Goal: Information Seeking & Learning: Learn about a topic

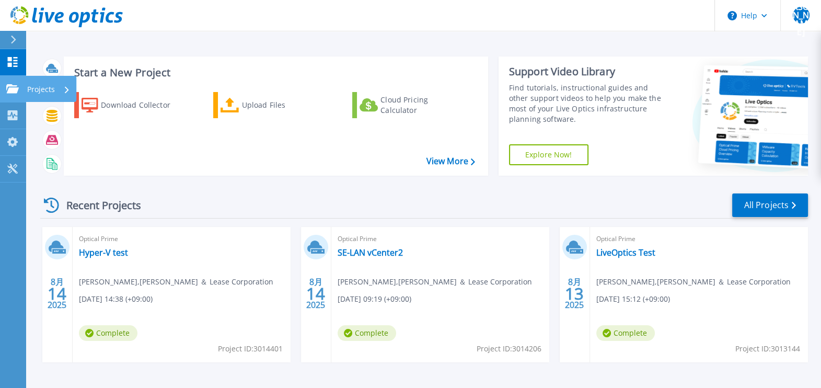
click at [13, 97] on link "Projects Projects" at bounding box center [13, 89] width 26 height 27
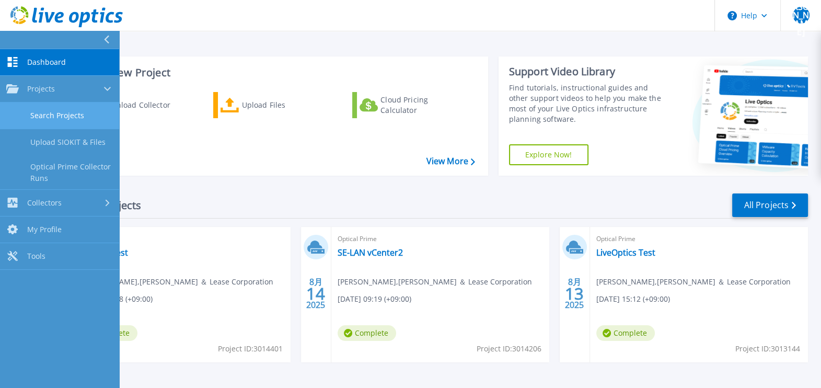
click at [49, 120] on link "Search Projects" at bounding box center [59, 115] width 119 height 27
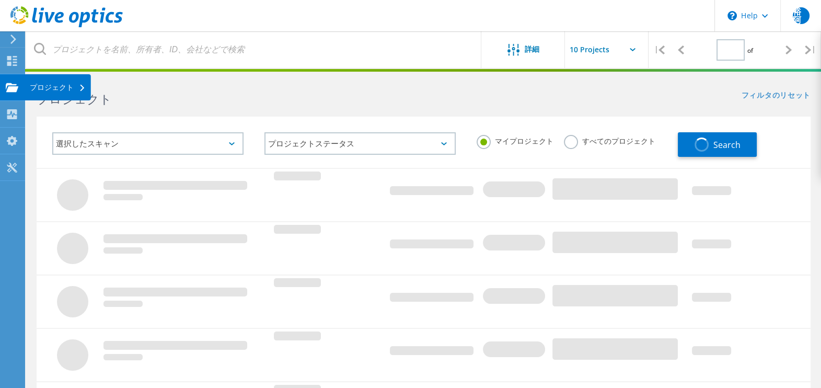
type input "1"
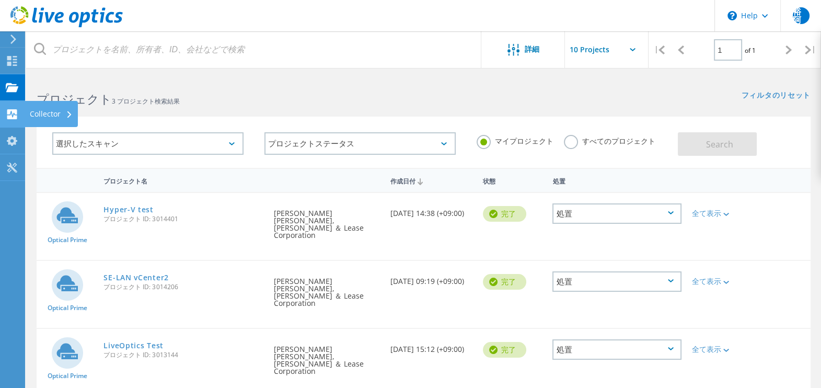
click at [60, 114] on div "Collector" at bounding box center [51, 113] width 43 height 7
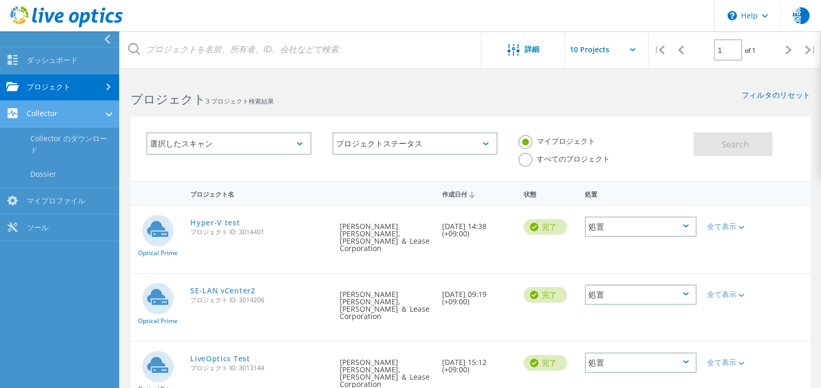
click at [99, 113] on link "Collector" at bounding box center [59, 114] width 119 height 27
click at [52, 114] on link "Collector" at bounding box center [59, 114] width 119 height 27
click at [89, 86] on link "プロジェクト" at bounding box center [59, 87] width 119 height 27
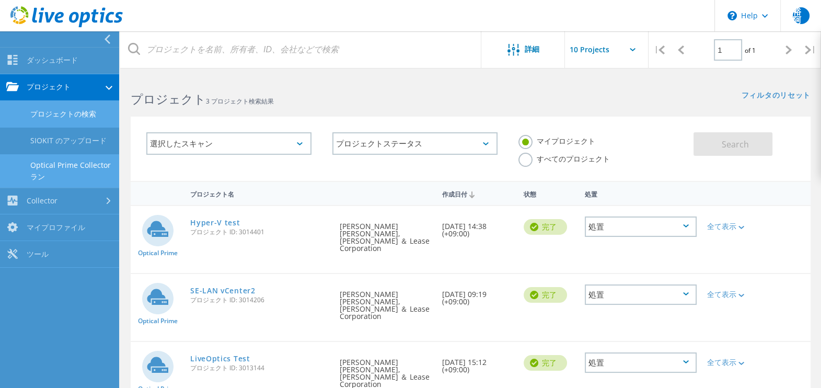
click at [68, 164] on link "Optical Prime Collector ラン" at bounding box center [59, 170] width 119 height 33
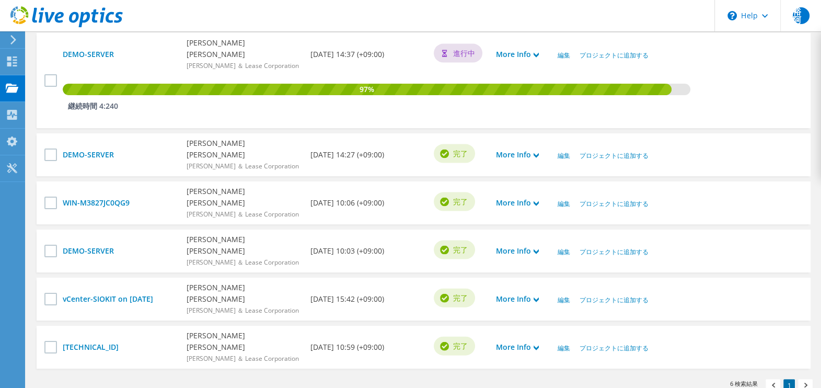
scroll to position [332, 0]
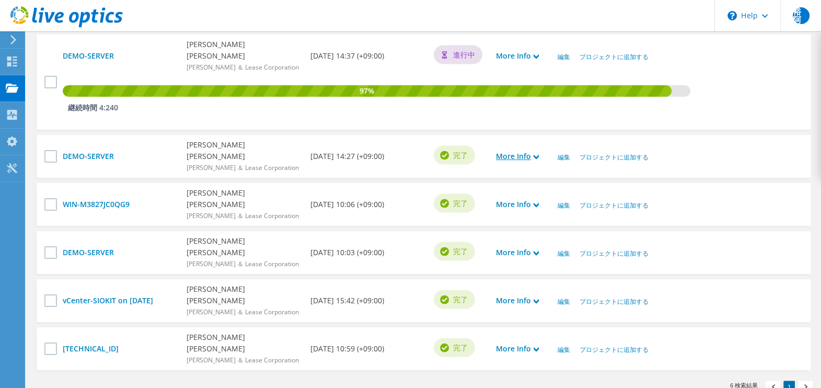
click at [509, 156] on link "More Info" at bounding box center [517, 155] width 43 height 11
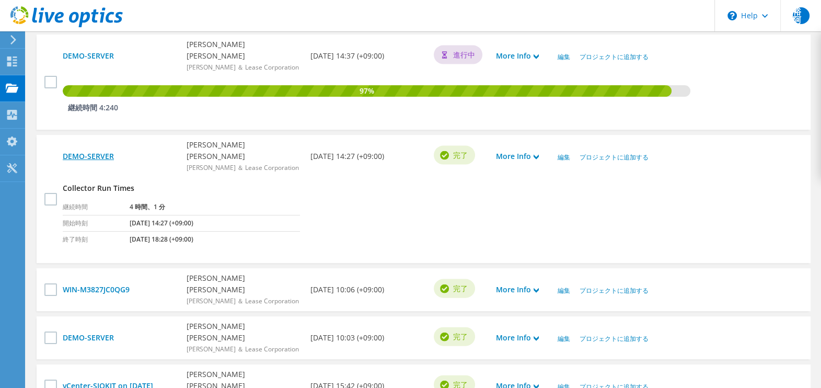
click at [99, 150] on link "DEMO-SERVER" at bounding box center [119, 155] width 113 height 11
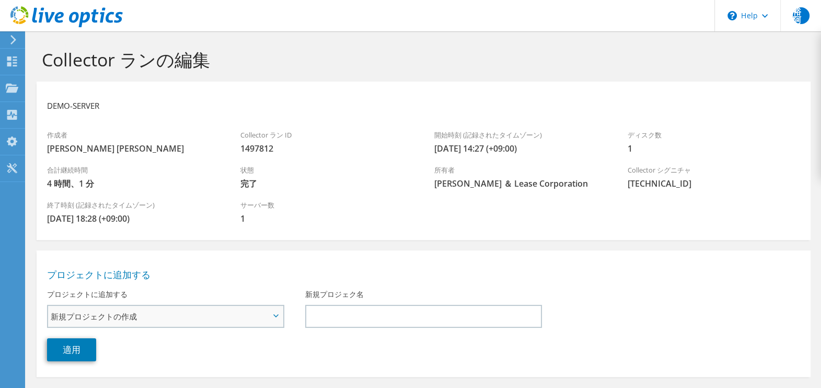
click at [201, 319] on span "新規プロジェクトの作成" at bounding box center [160, 316] width 219 height 13
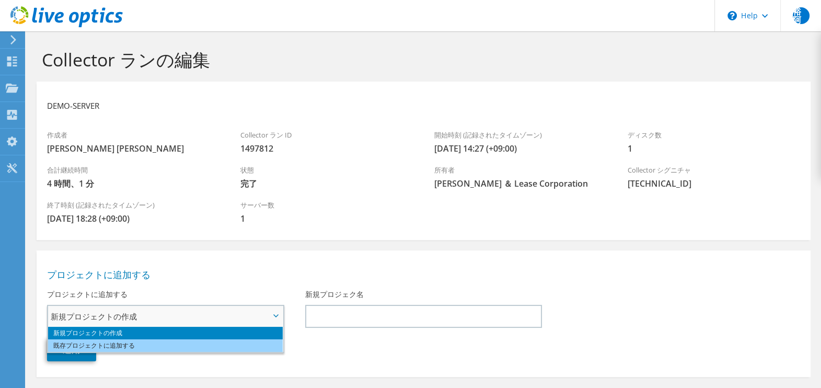
click at [190, 344] on li "既存プロジェクトに追加する" at bounding box center [165, 345] width 235 height 13
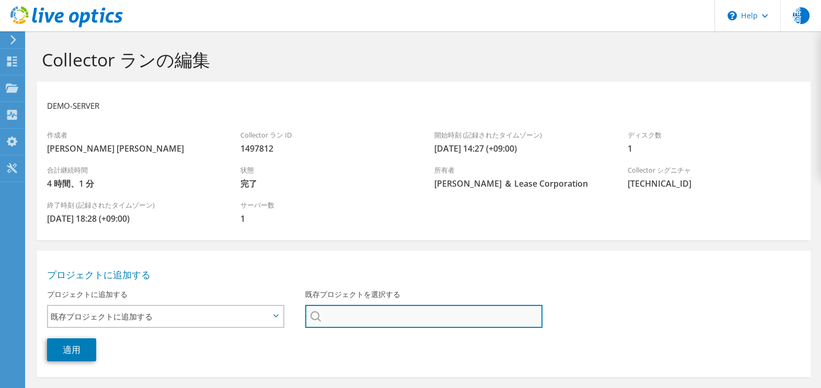
click at [338, 309] on input "既存プロジェクトを選択する" at bounding box center [424, 316] width 238 height 23
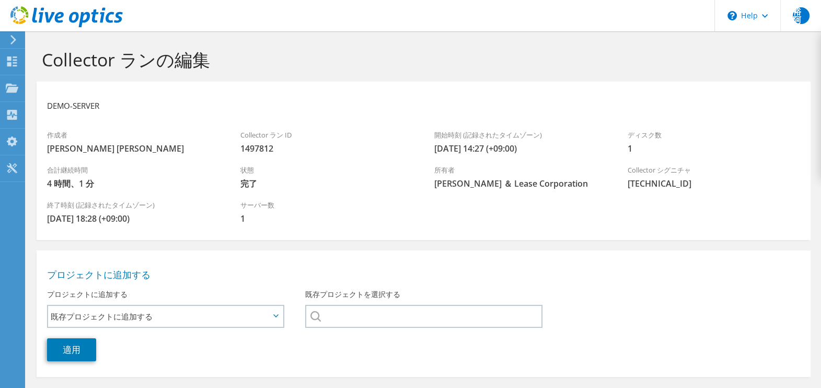
click at [312, 318] on div at bounding box center [423, 316] width 237 height 23
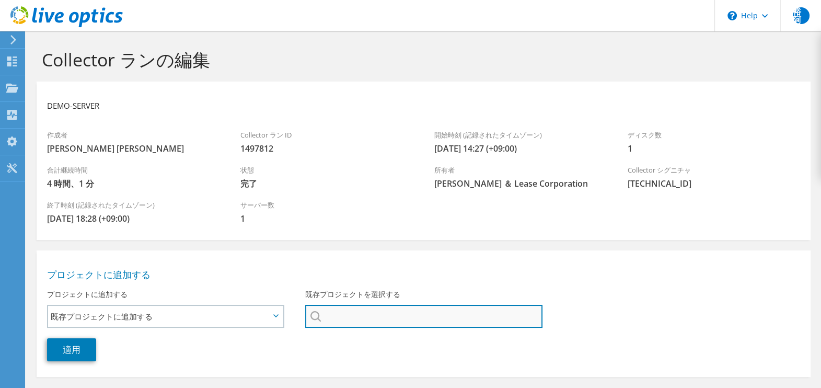
click at [338, 316] on input "既存プロジェクトを選択する" at bounding box center [424, 316] width 238 height 23
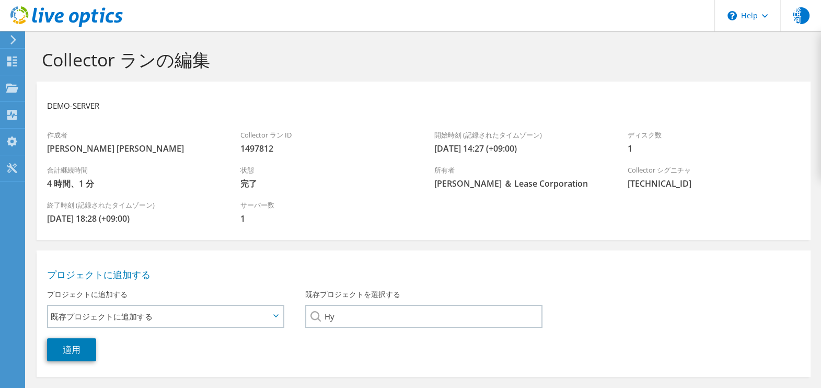
click at [335, 330] on li "Hyper-V test" at bounding box center [365, 323] width 120 height 13
type input "Hyper-V test"
click at [72, 354] on link "適用" at bounding box center [71, 349] width 49 height 23
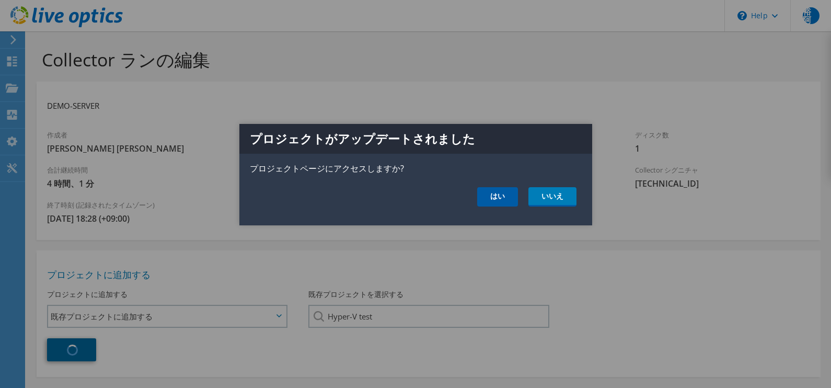
click at [496, 190] on link "はい" at bounding box center [497, 196] width 41 height 19
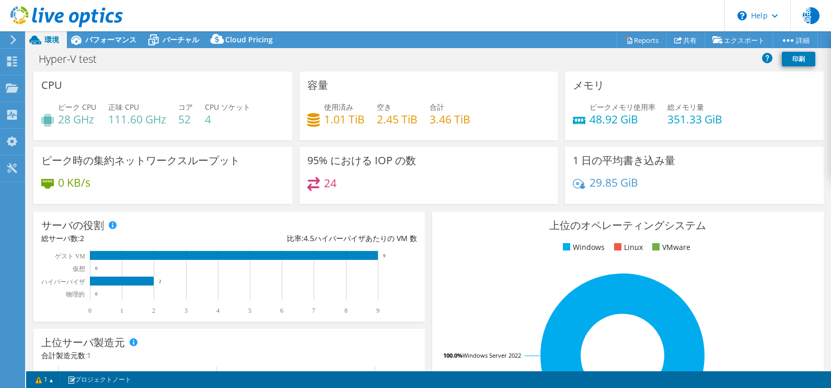
select select "USD"
click at [165, 42] on span "バーチャル" at bounding box center [180, 39] width 37 height 10
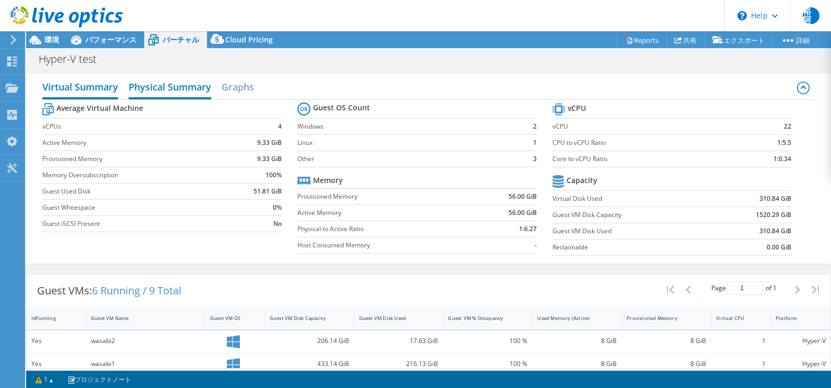
click at [166, 95] on h2 "Physical Summary" at bounding box center [170, 87] width 83 height 23
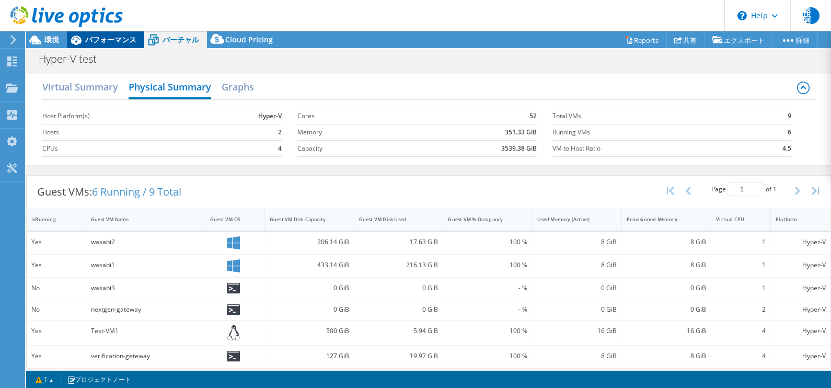
click at [96, 39] on span "パフォーマンス" at bounding box center [110, 39] width 51 height 10
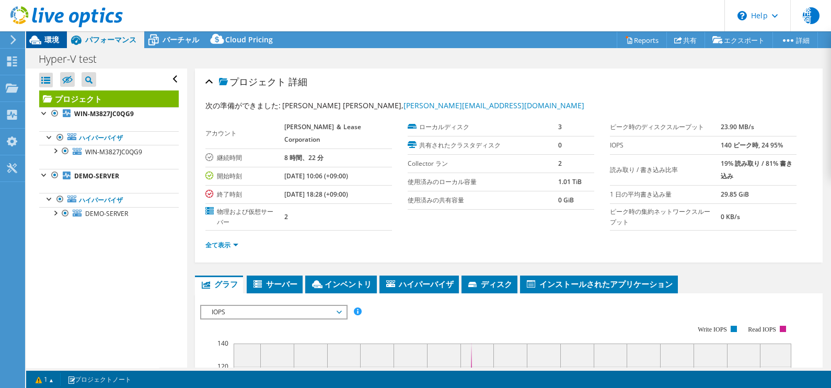
click at [52, 43] on span "環境" at bounding box center [51, 39] width 15 height 10
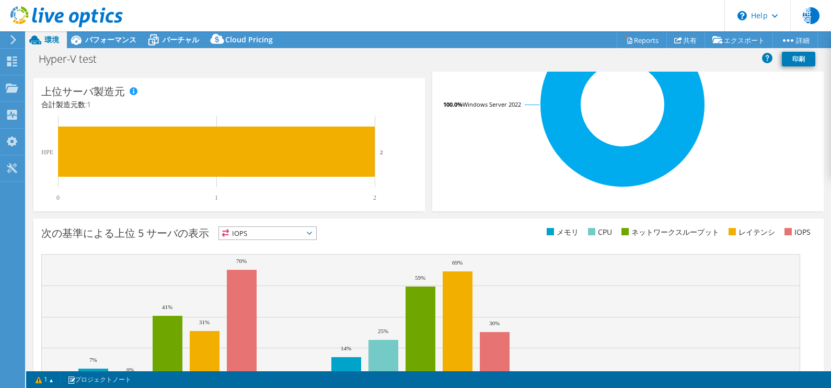
scroll to position [309, 0]
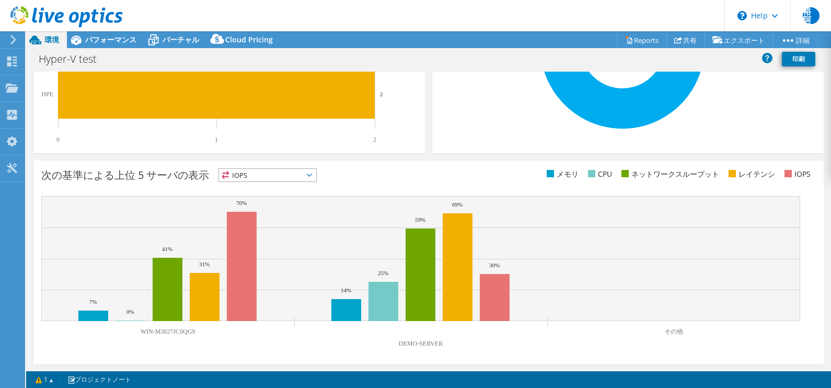
click at [815, 336] on div "Collector ランが完了すると、このグラフが表示されます 次の基準による上位 5 サーバの表示 IOPS 7%" at bounding box center [428, 262] width 797 height 211
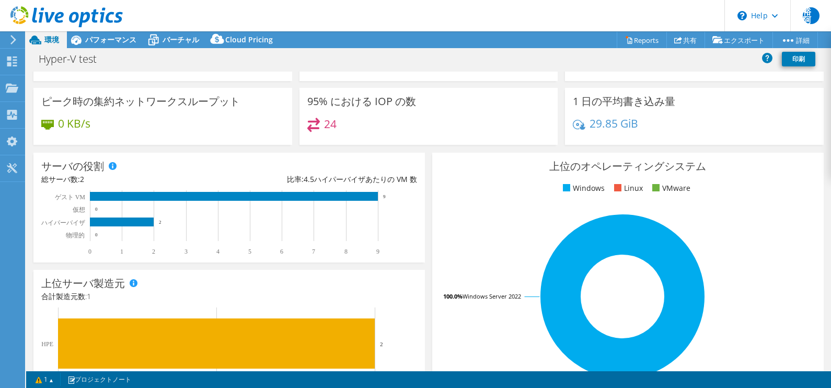
scroll to position [0, 0]
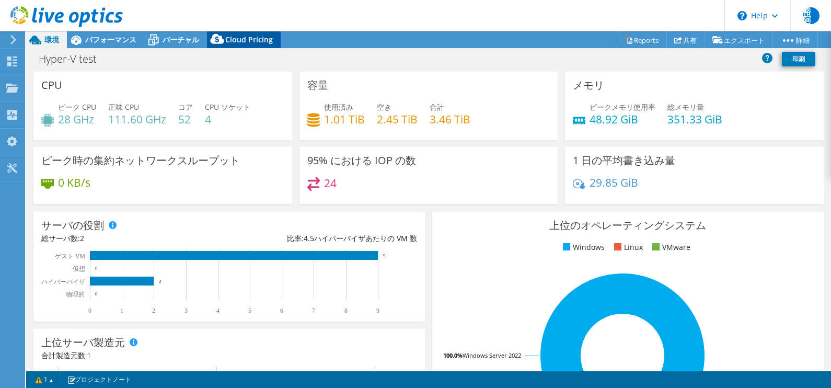
click at [246, 40] on span "Cloud Pricing" at bounding box center [249, 39] width 48 height 10
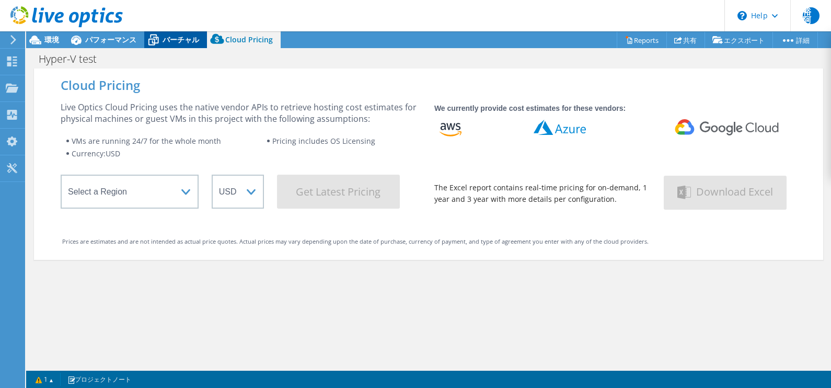
click at [182, 42] on span "バーチャル" at bounding box center [180, 39] width 37 height 10
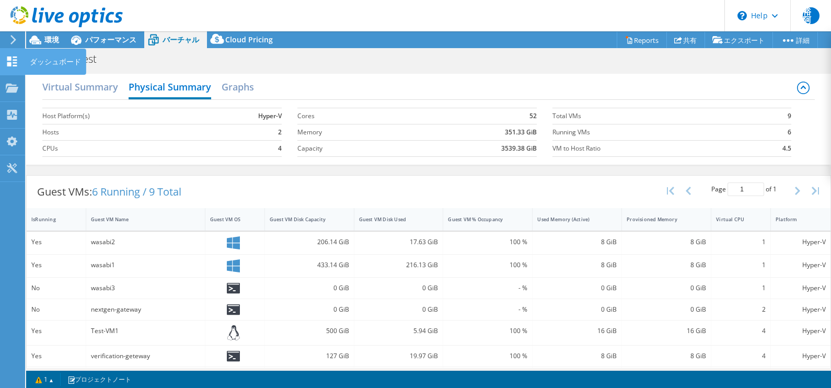
click at [14, 61] on icon at bounding box center [12, 61] width 13 height 10
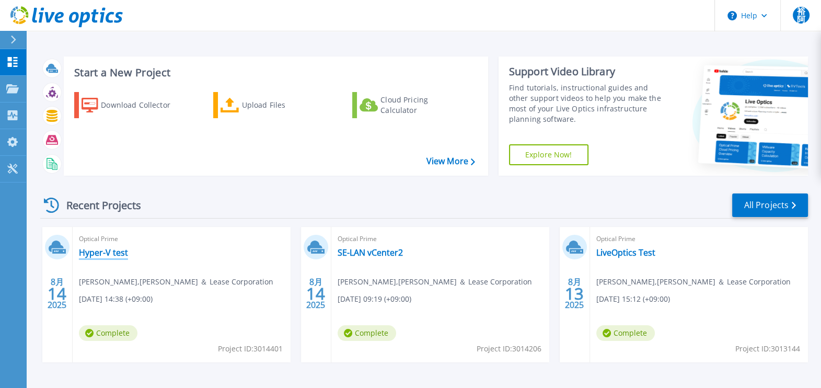
click at [107, 250] on link "Hyper-V test" at bounding box center [103, 252] width 49 height 10
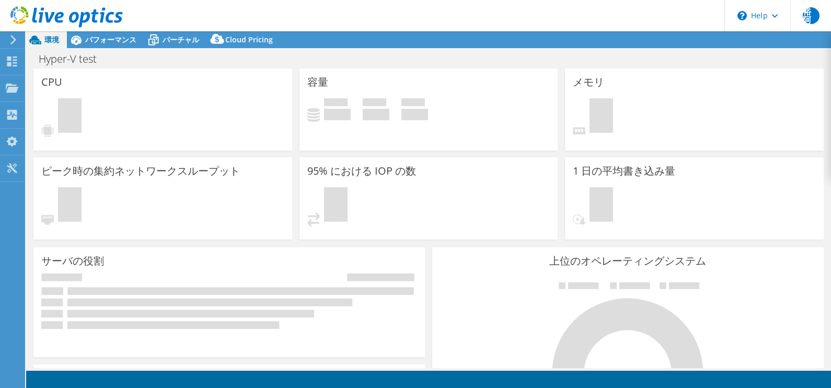
select select "USD"
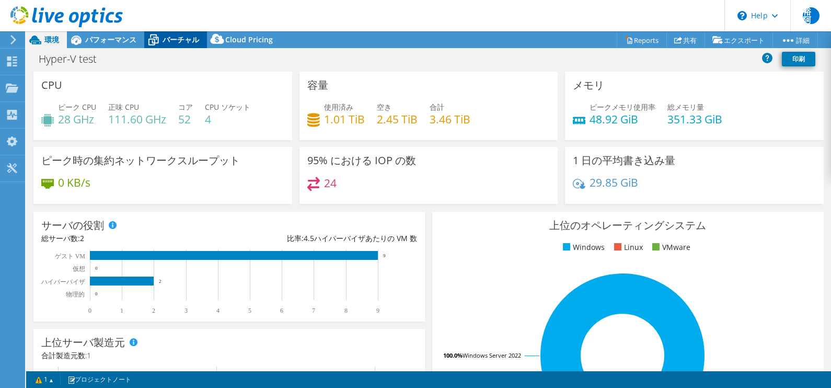
click at [166, 45] on div "バーチャル" at bounding box center [175, 39] width 63 height 17
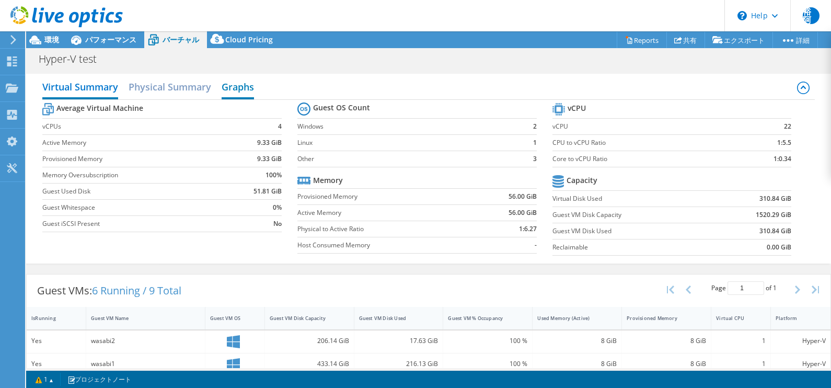
click at [240, 87] on h2 "Graphs" at bounding box center [237, 87] width 32 height 23
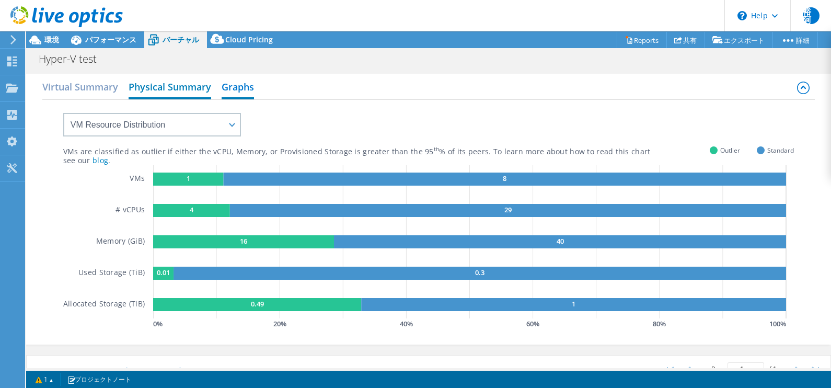
click at [160, 83] on h2 "Physical Summary" at bounding box center [170, 87] width 83 height 23
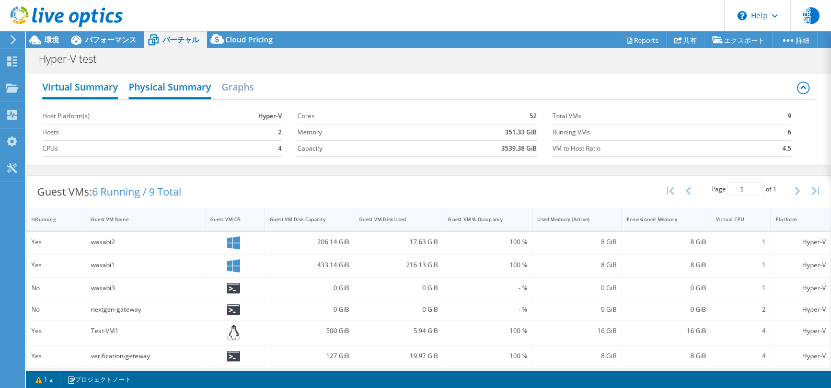
click at [92, 85] on h2 "Virtual Summary" at bounding box center [80, 87] width 76 height 23
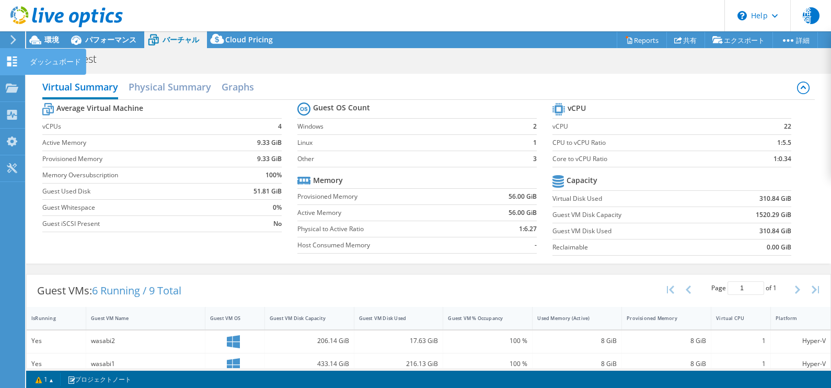
click at [8, 60] on icon at bounding box center [12, 61] width 13 height 10
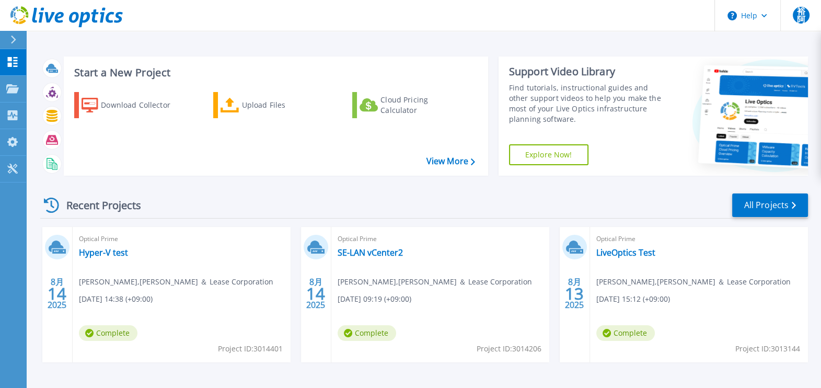
click at [144, 355] on div "Optical Prime Hyper-V test 裕樹 [PERSON_NAME] , [PERSON_NAME] ＆ Lease Corporation…" at bounding box center [182, 294] width 218 height 135
click at [10, 61] on icon at bounding box center [12, 62] width 13 height 10
click at [10, 91] on icon at bounding box center [12, 88] width 13 height 9
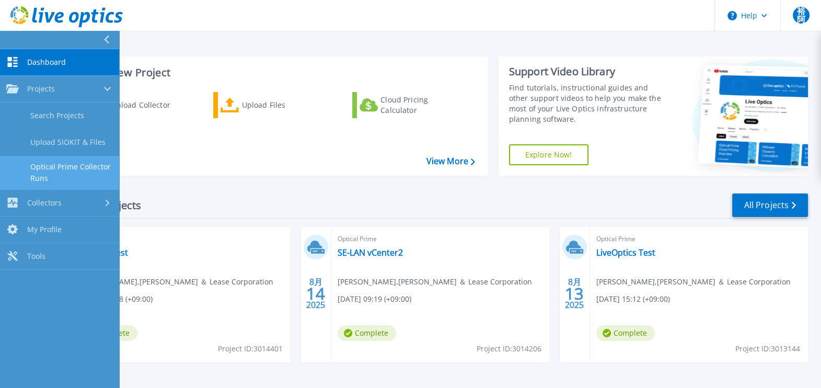
click at [63, 162] on link "Optical Prime Collector Runs" at bounding box center [59, 172] width 119 height 33
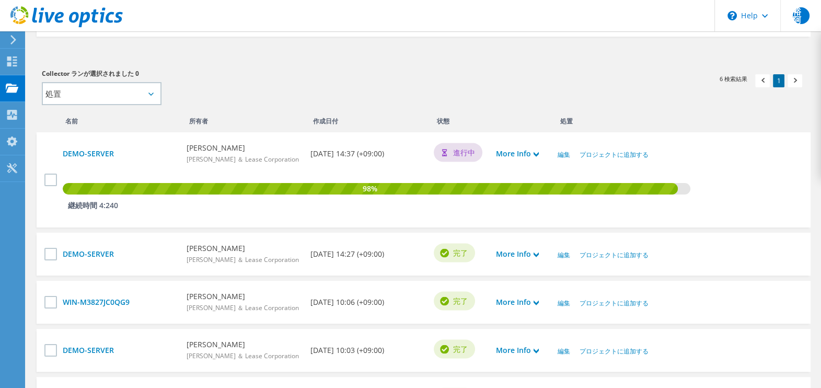
scroll to position [237, 0]
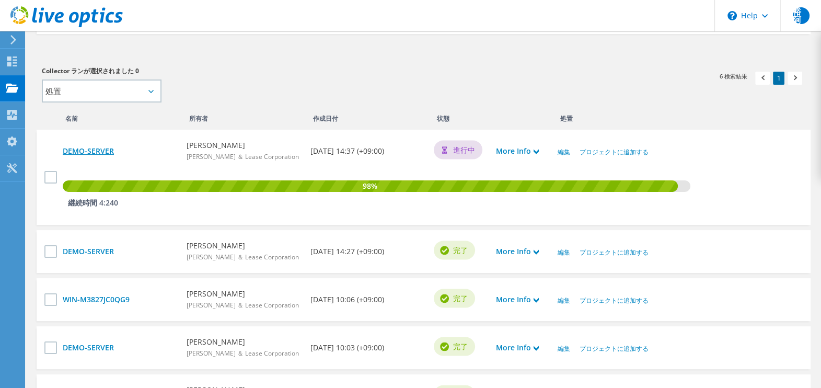
click at [97, 154] on link "DEMO-SERVER" at bounding box center [119, 150] width 113 height 11
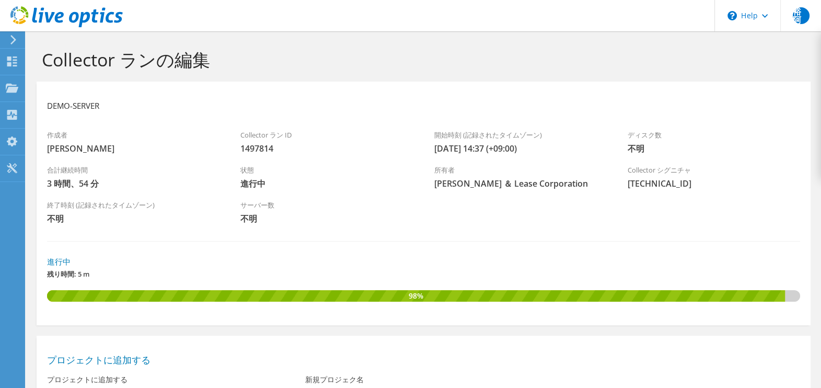
click at [11, 40] on icon at bounding box center [13, 39] width 8 height 9
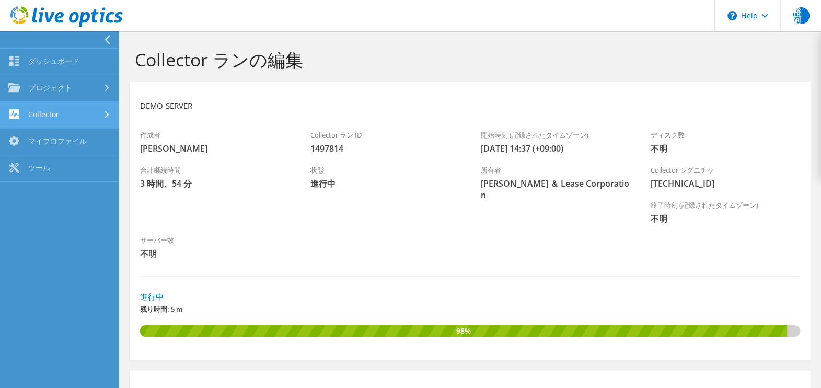
click at [51, 115] on link "Collector" at bounding box center [59, 115] width 119 height 27
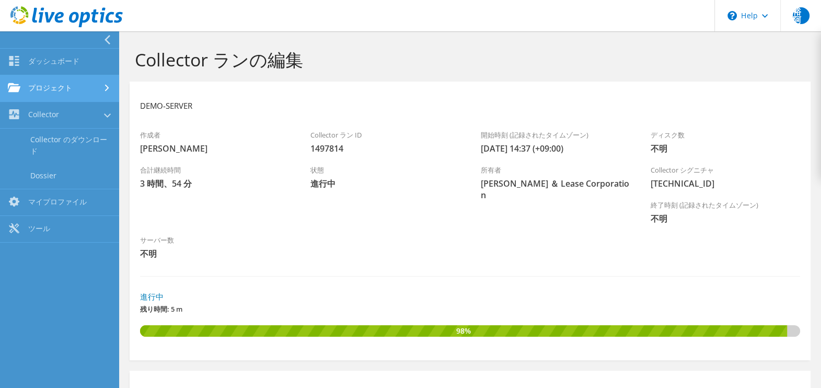
click at [53, 79] on link "プロジェクト" at bounding box center [59, 88] width 119 height 27
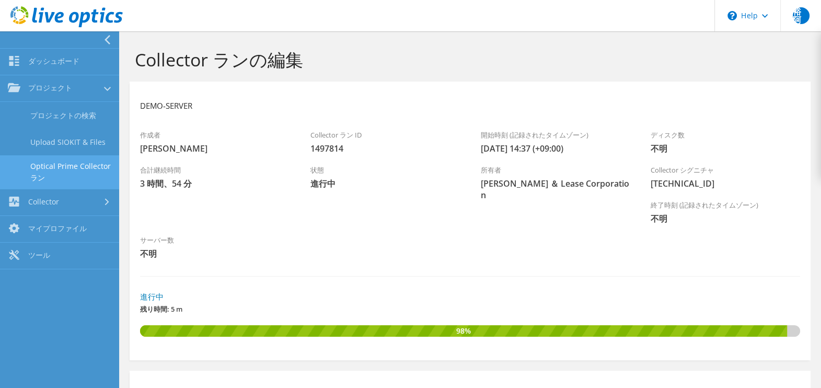
click at [73, 171] on link "Optical Prime Collector ラン" at bounding box center [59, 171] width 119 height 33
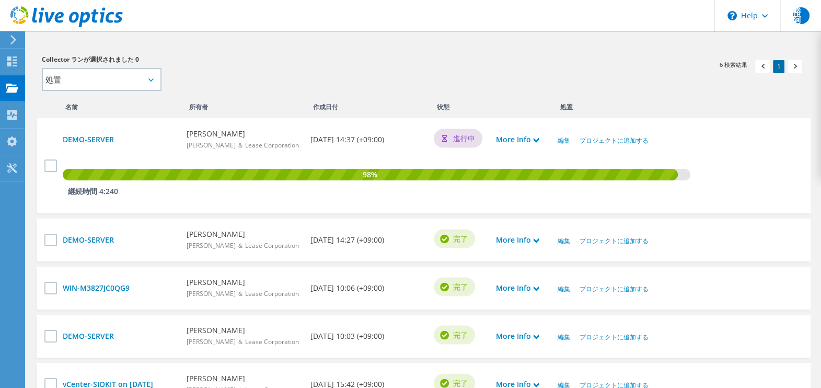
scroll to position [392, 0]
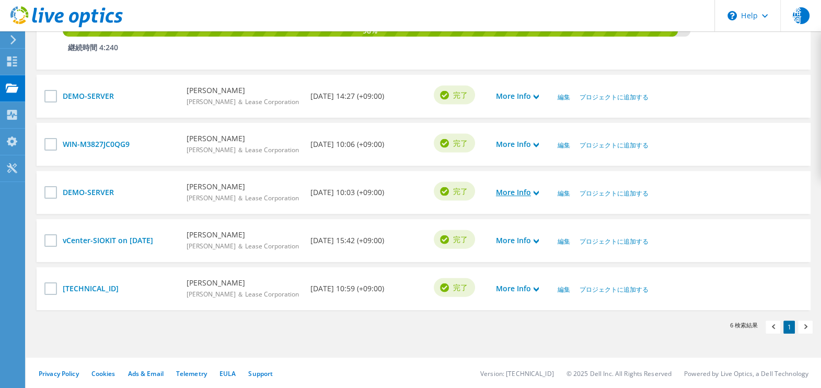
click at [532, 193] on link "More Info" at bounding box center [517, 191] width 43 height 11
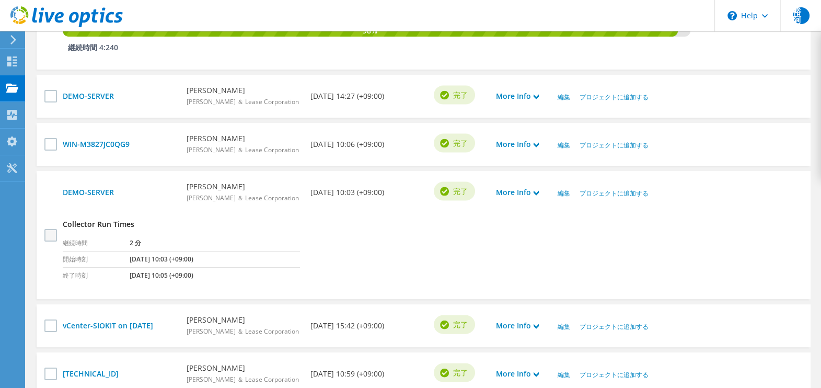
click at [50, 235] on label at bounding box center [51, 234] width 15 height 13
click at [0, 0] on input "checkbox" at bounding box center [0, 0] width 0 height 0
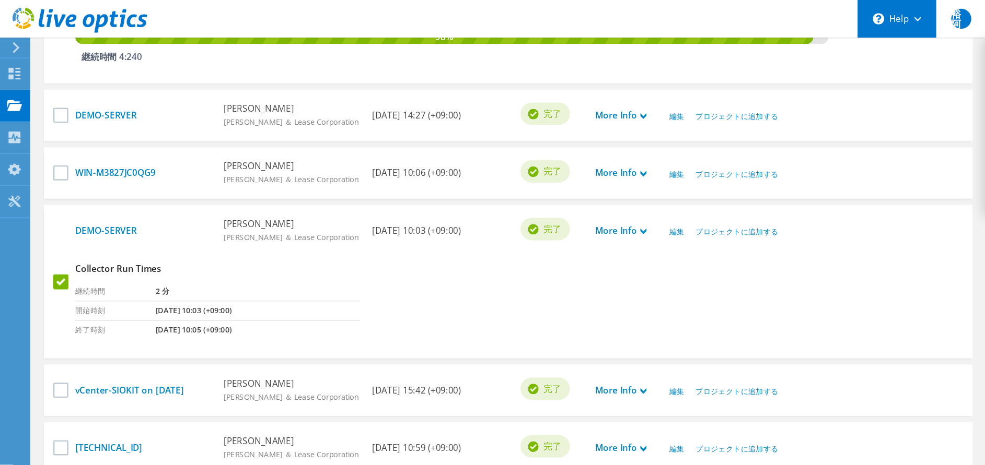
scroll to position [393, 0]
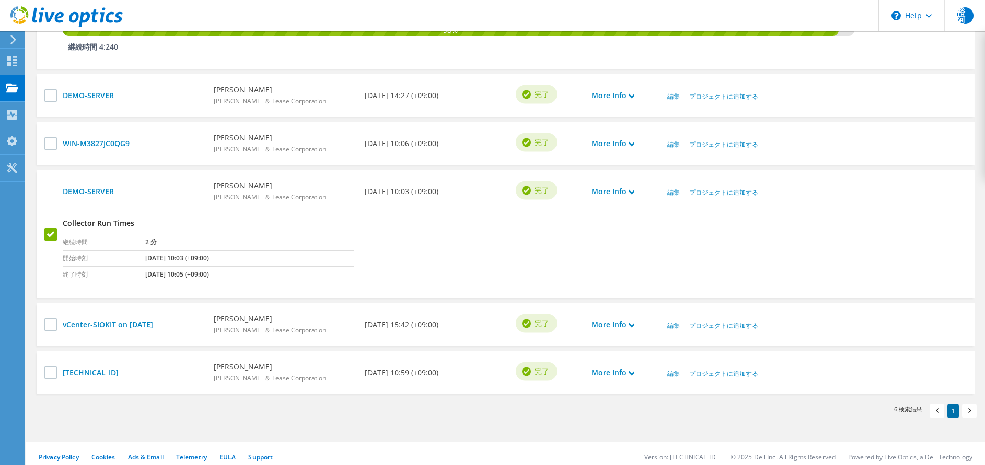
drag, startPoint x: 760, startPoint y: 3, endPoint x: 562, endPoint y: 2, distance: 198.0
click at [562, 2] on header "裕阿 エンドユーザー 裕樹 阿部 yuuki_abe@yrl.co.jp Yokogawa Rental ＆ Lease Corporation My Pro…" at bounding box center [492, 15] width 985 height 31
click at [613, 191] on link "More Info" at bounding box center [612, 191] width 43 height 11
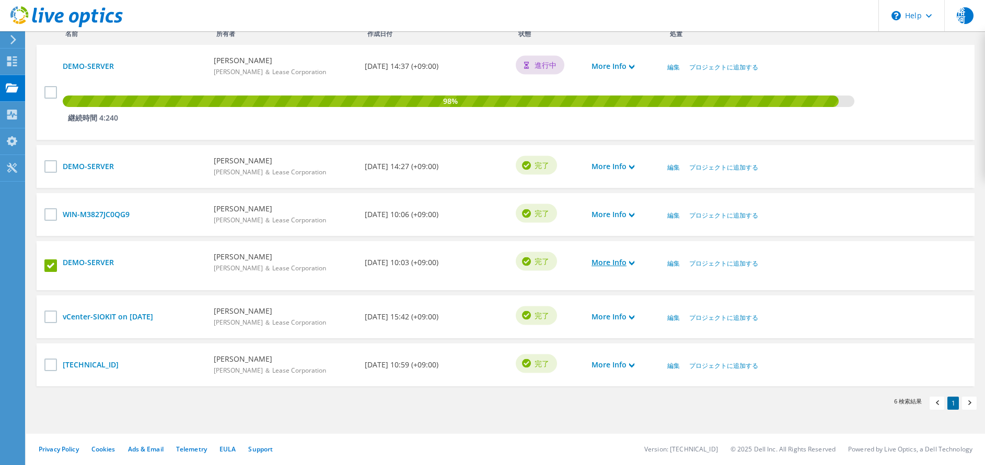
scroll to position [316, 0]
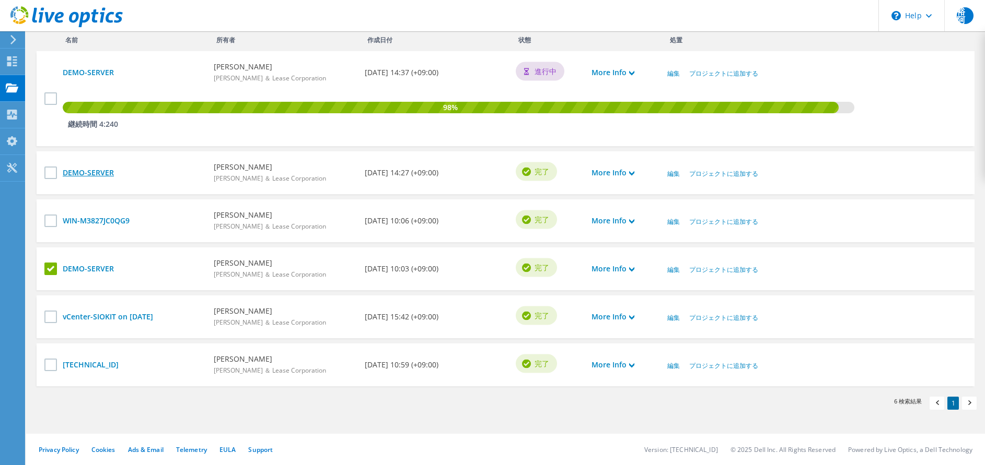
click at [102, 177] on link "DEMO-SERVER" at bounding box center [133, 172] width 141 height 11
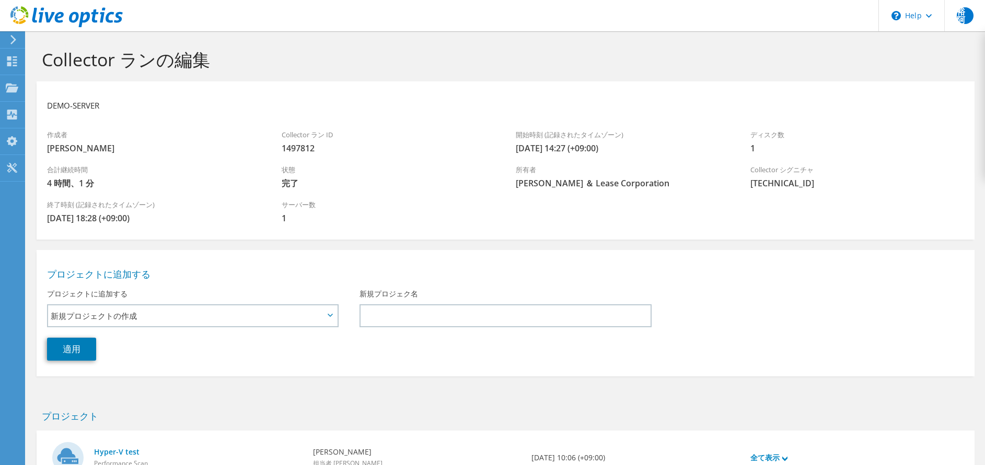
scroll to position [83, 0]
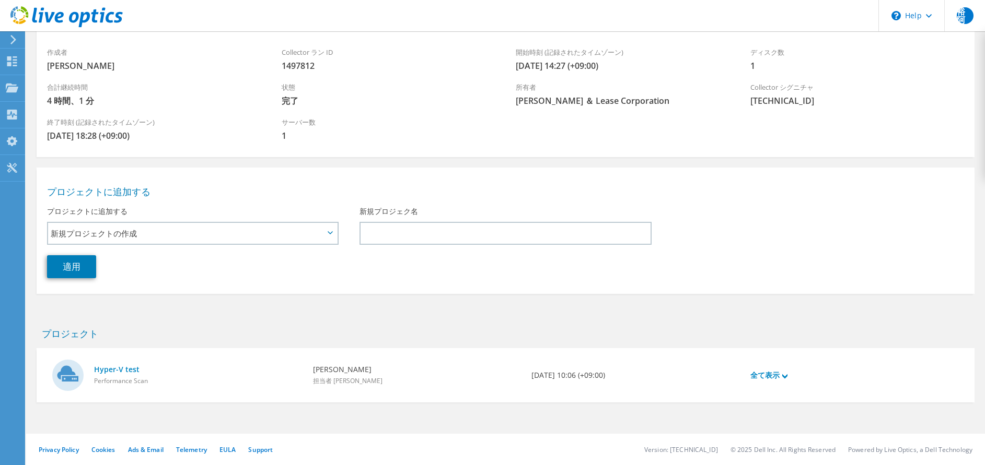
click at [765, 382] on div "全て表示" at bounding box center [854, 375] width 219 height 33
click at [766, 377] on link "全て表示" at bounding box center [768, 375] width 37 height 11
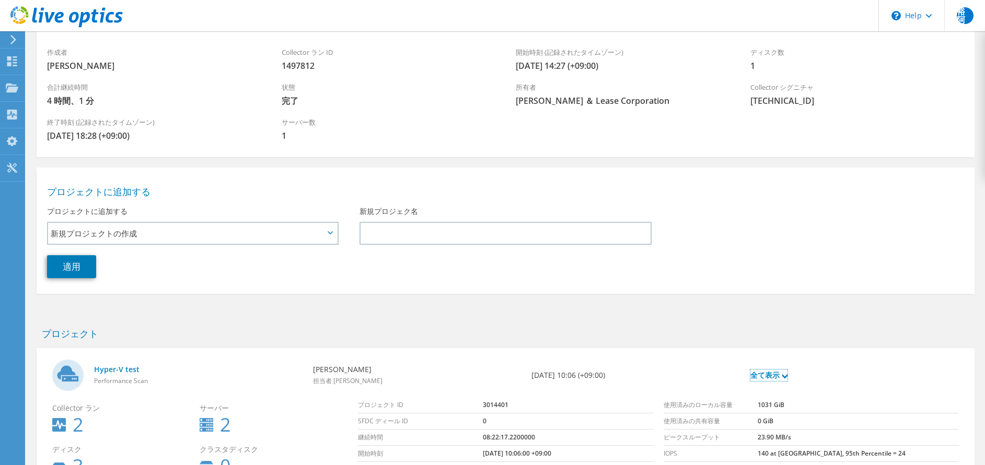
scroll to position [176, 0]
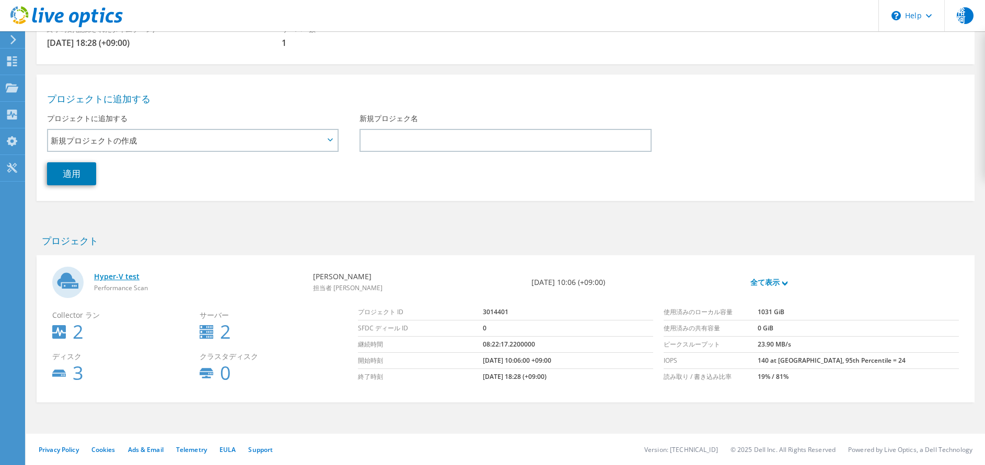
click at [134, 277] on link "Hyper-V test" at bounding box center [198, 276] width 208 height 11
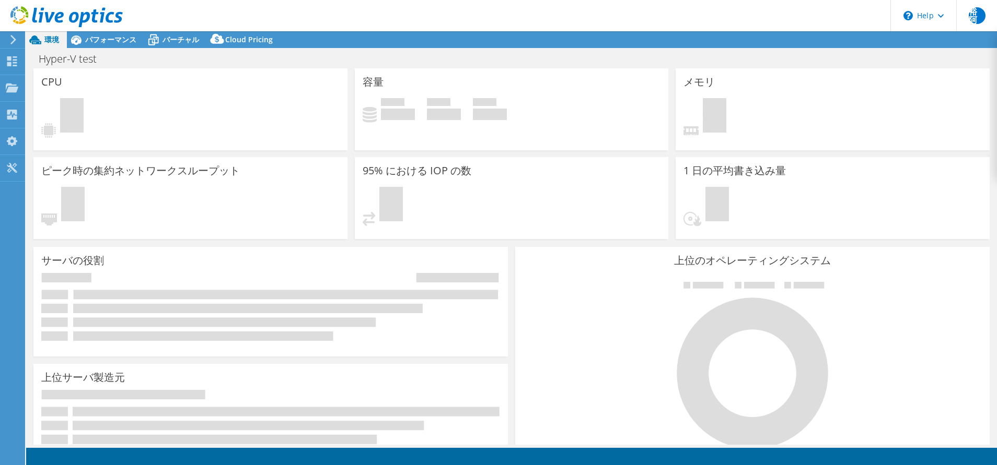
select select "USD"
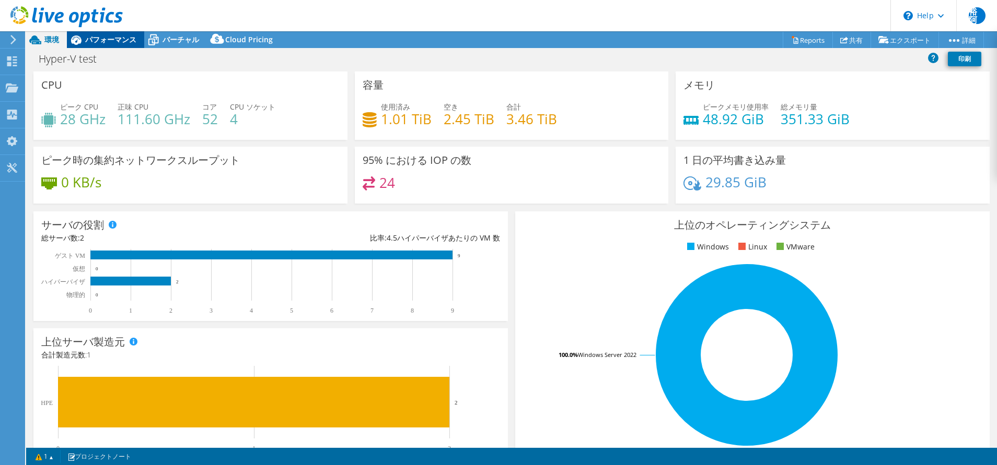
click at [128, 37] on span "パフォーマンス" at bounding box center [110, 39] width 51 height 10
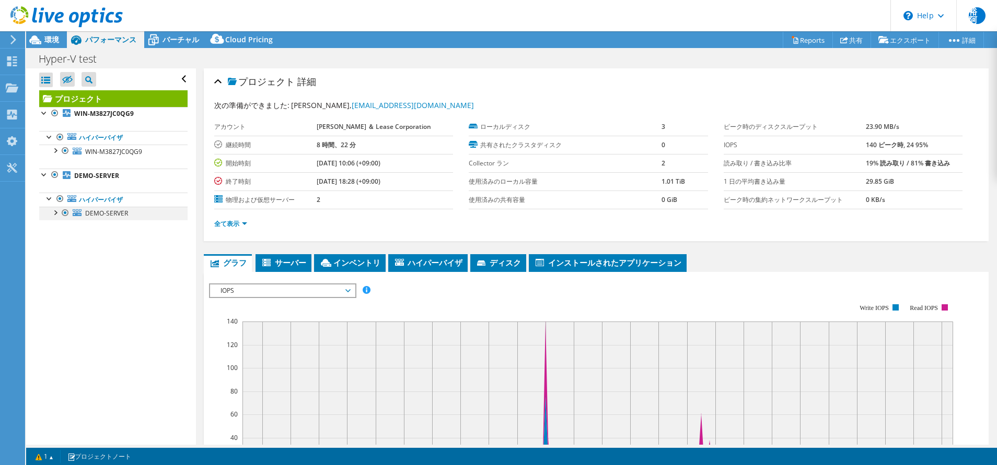
click at [56, 213] on div at bounding box center [55, 212] width 10 height 10
click at [61, 239] on div at bounding box center [60, 239] width 10 height 10
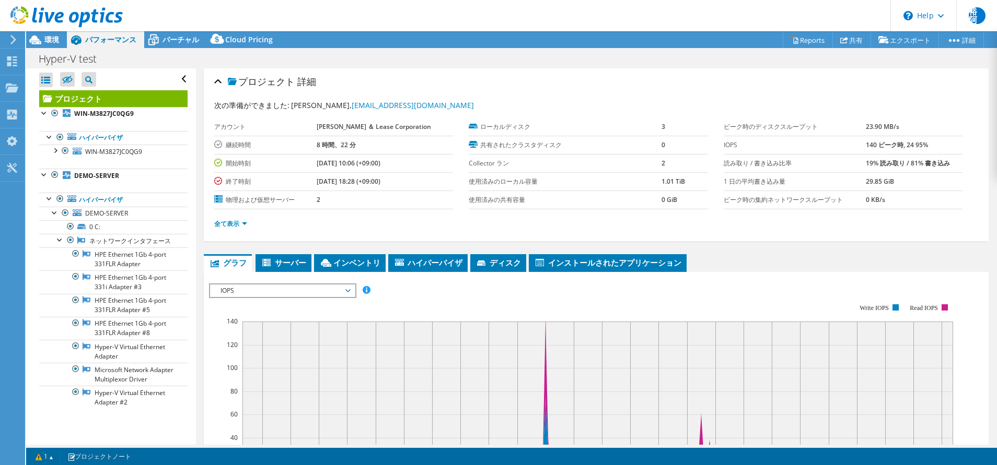
scroll to position [25, 0]
click at [55, 145] on div at bounding box center [55, 150] width 10 height 10
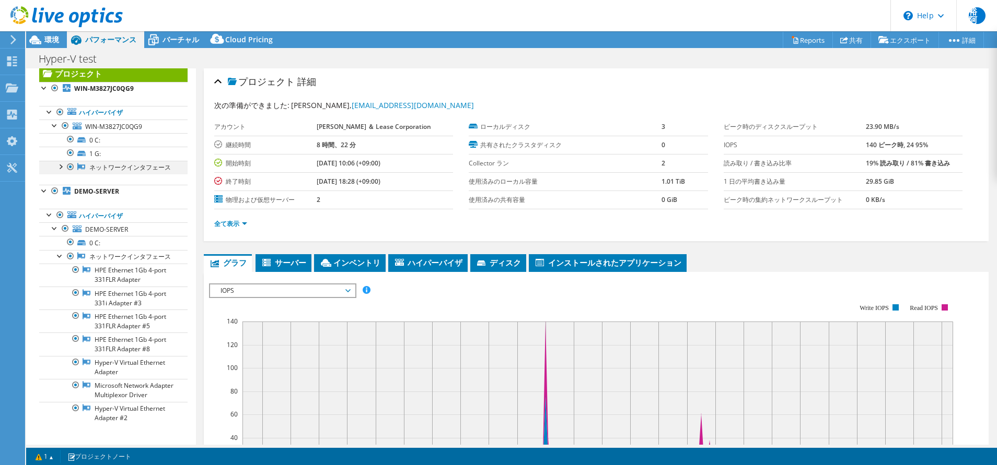
click at [61, 168] on div at bounding box center [60, 166] width 10 height 10
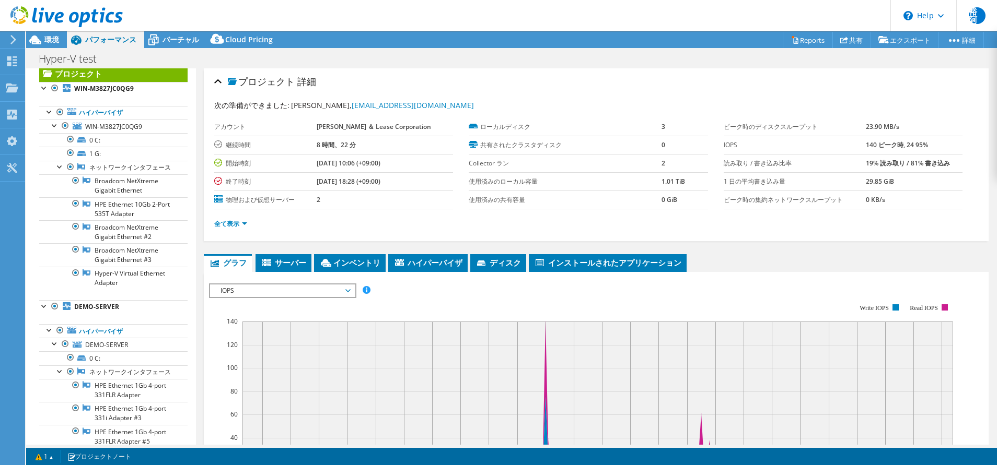
scroll to position [0, 0]
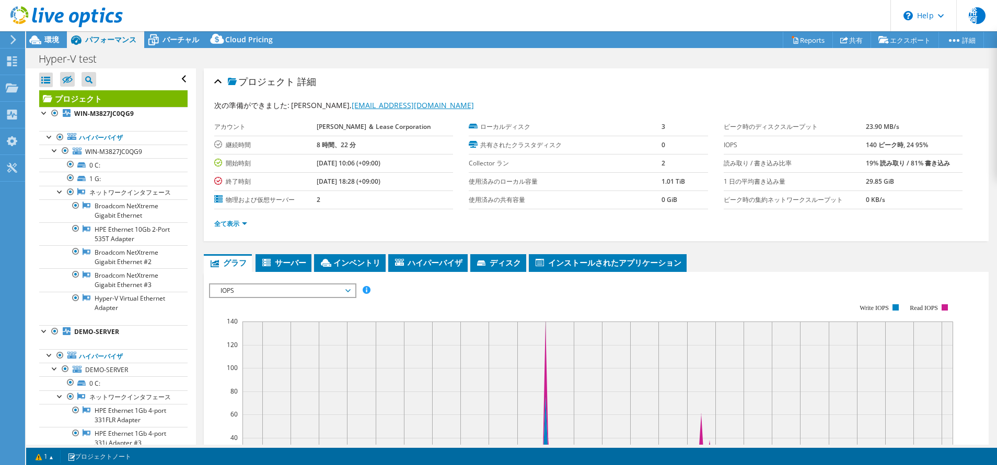
click at [353, 106] on link "[EMAIL_ADDRESS][DOMAIN_NAME]" at bounding box center [413, 105] width 122 height 10
click at [711, 81] on div "プロジェクト 詳細" at bounding box center [596, 82] width 764 height 22
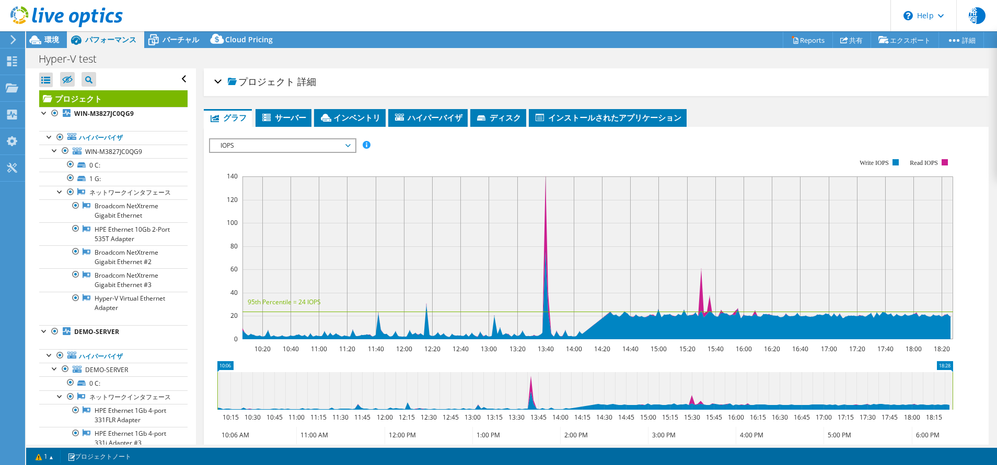
click at [711, 81] on div "プロジェクト 詳細" at bounding box center [596, 82] width 764 height 22
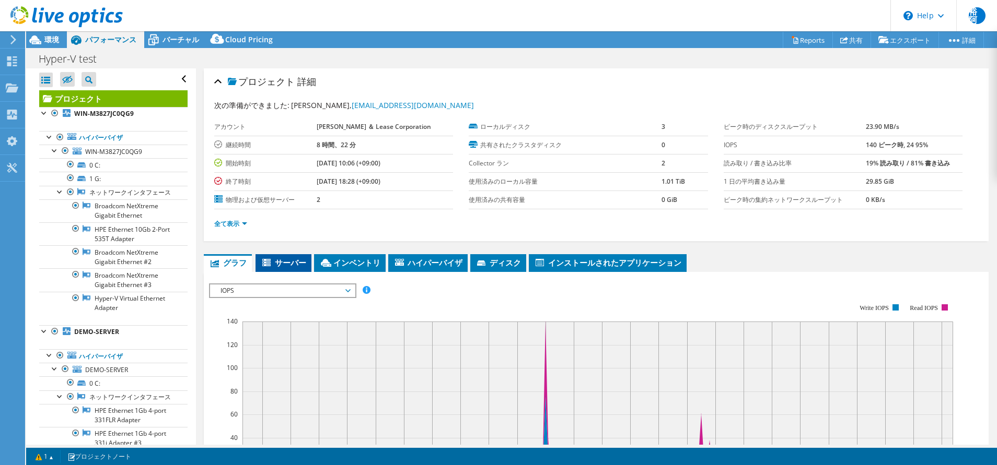
click at [292, 261] on span "サーバー" at bounding box center [283, 263] width 45 height 10
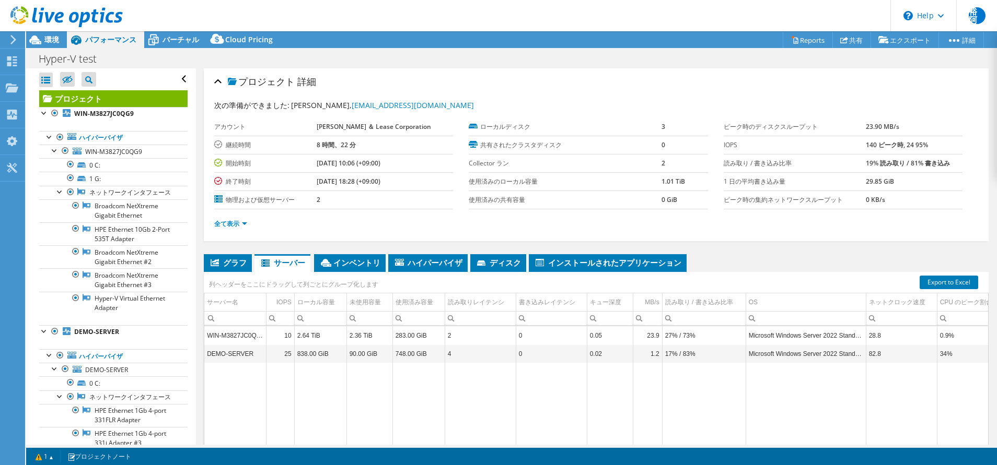
scroll to position [89, 0]
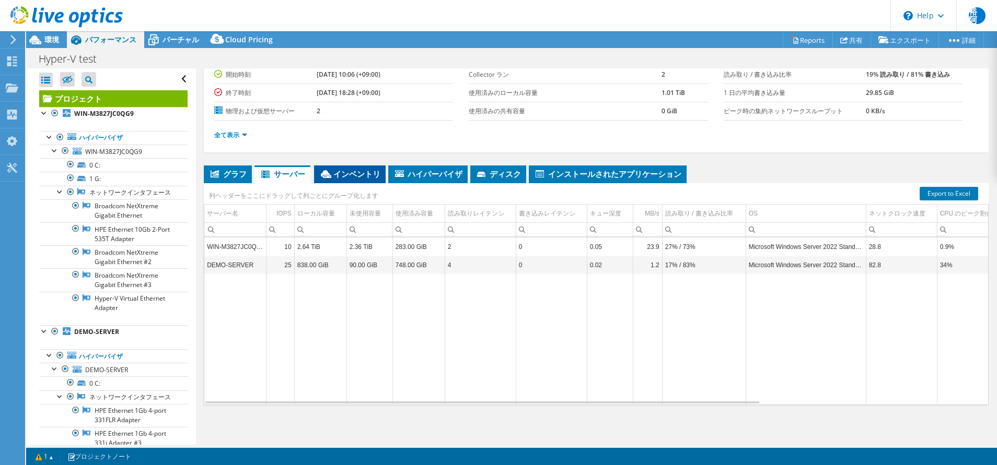
click at [364, 177] on span "インベントリ" at bounding box center [349, 174] width 61 height 10
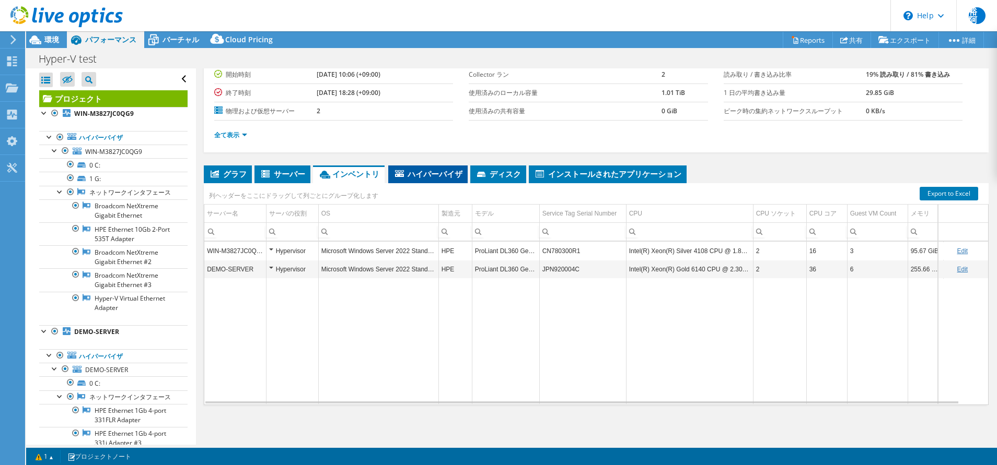
click at [426, 174] on span "ハイパーバイザ" at bounding box center [427, 174] width 69 height 10
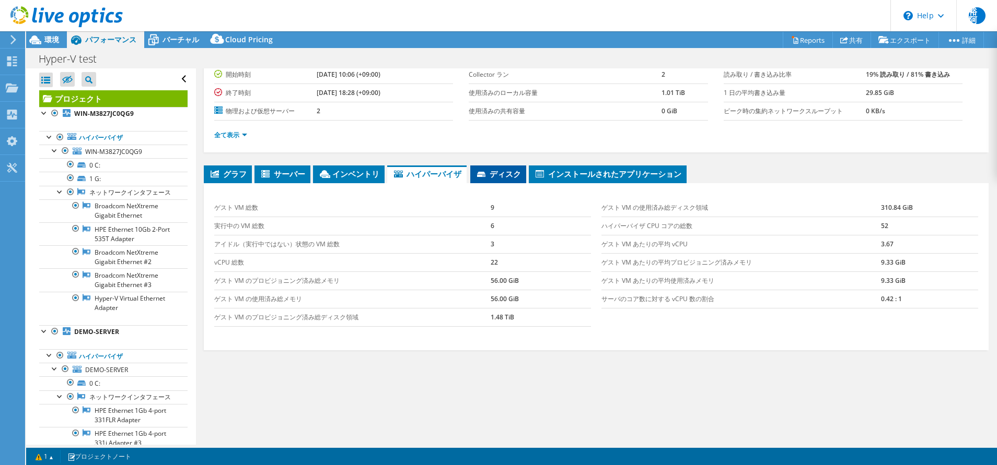
click at [493, 174] on span "ディスク" at bounding box center [497, 174] width 45 height 10
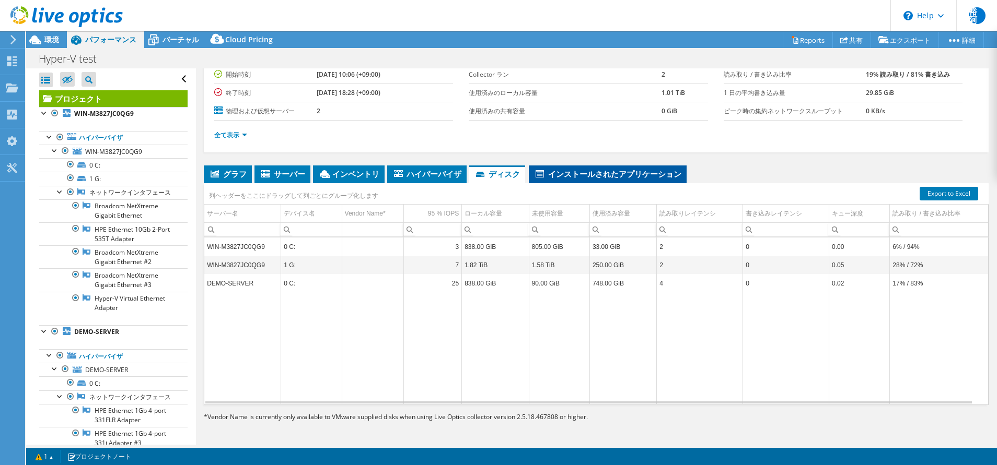
click at [582, 177] on span "インストールされたアプリケーション" at bounding box center [607, 174] width 147 height 10
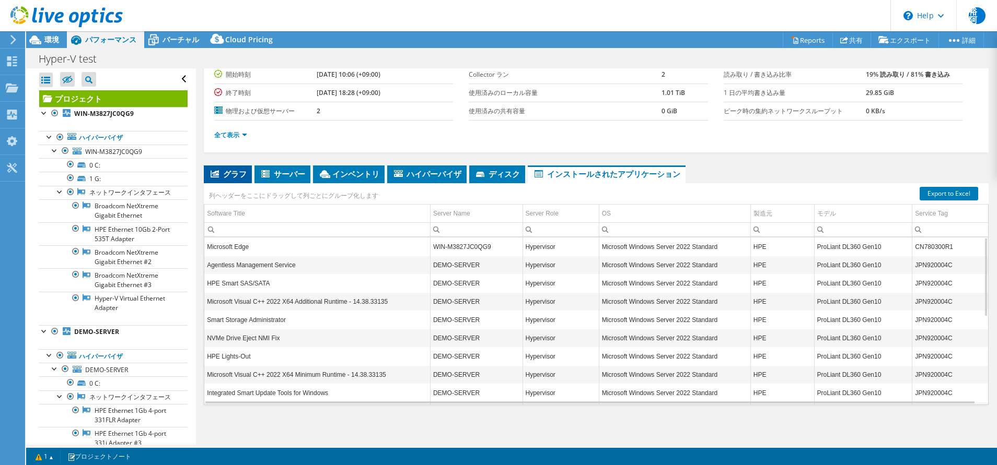
click at [225, 172] on span "グラフ" at bounding box center [228, 174] width 38 height 10
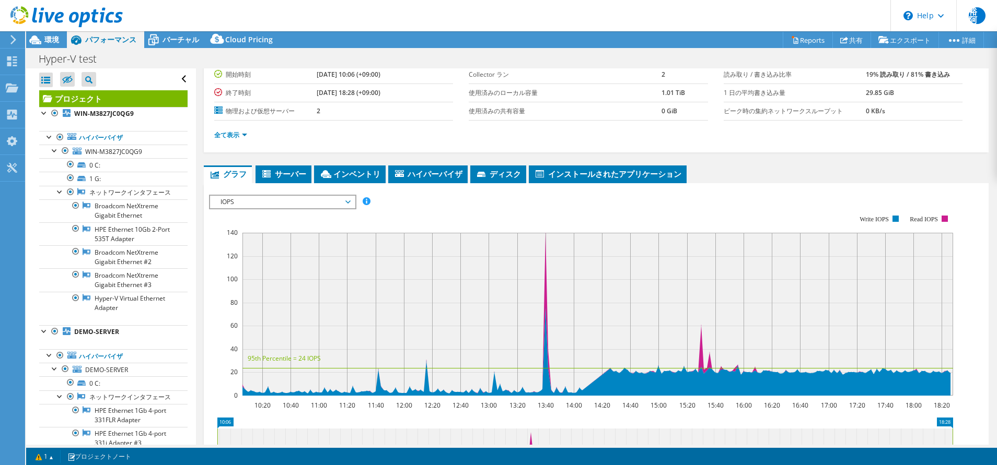
click at [226, 141] on div "全て表示" at bounding box center [596, 135] width 764 height 29
click at [225, 134] on link "全て表示" at bounding box center [230, 135] width 33 height 9
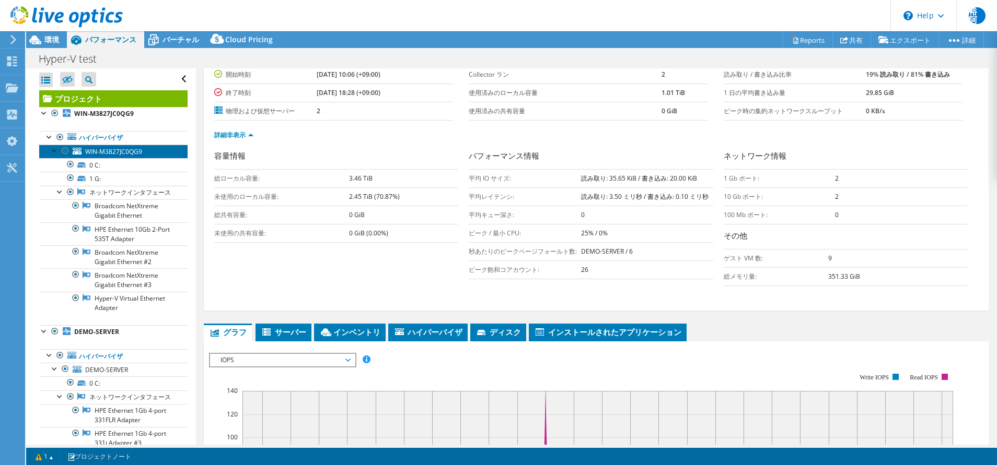
click at [138, 154] on span "WIN-M3827JC0QG9" at bounding box center [113, 151] width 57 height 9
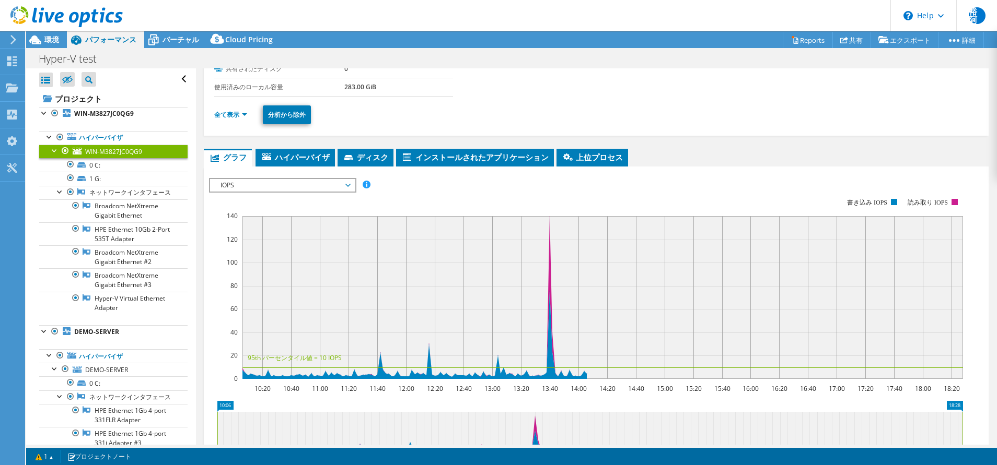
click at [138, 154] on span "WIN-M3827JC0QG9" at bounding box center [113, 151] width 57 height 9
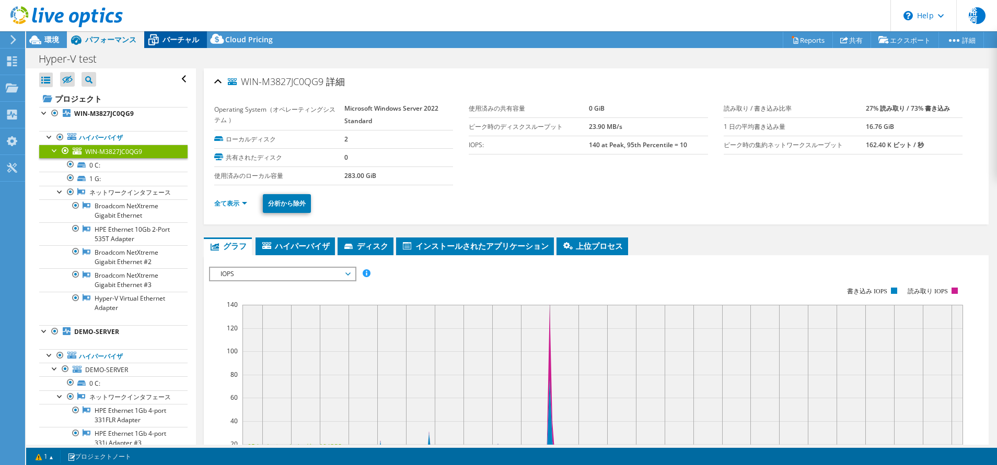
click at [184, 36] on span "バーチャル" at bounding box center [180, 39] width 37 height 10
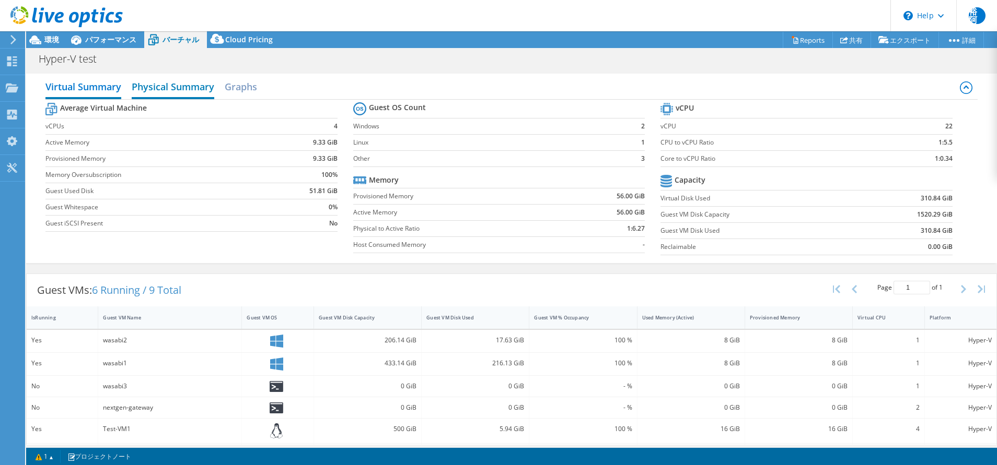
click at [186, 87] on h2 "Physical Summary" at bounding box center [173, 87] width 83 height 23
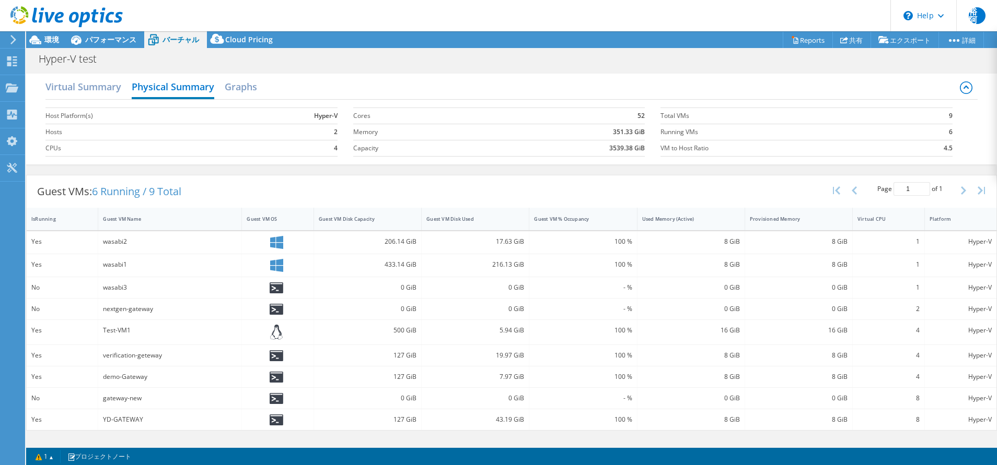
click at [153, 177] on div "Guest VMs: 6 Running / 9 Total" at bounding box center [109, 192] width 165 height 32
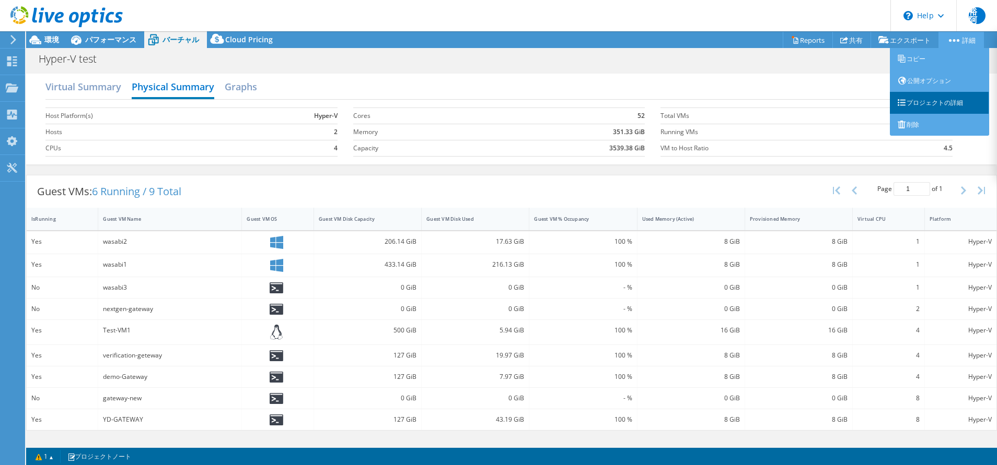
click at [933, 98] on link "プロジェクトの詳細" at bounding box center [939, 103] width 99 height 22
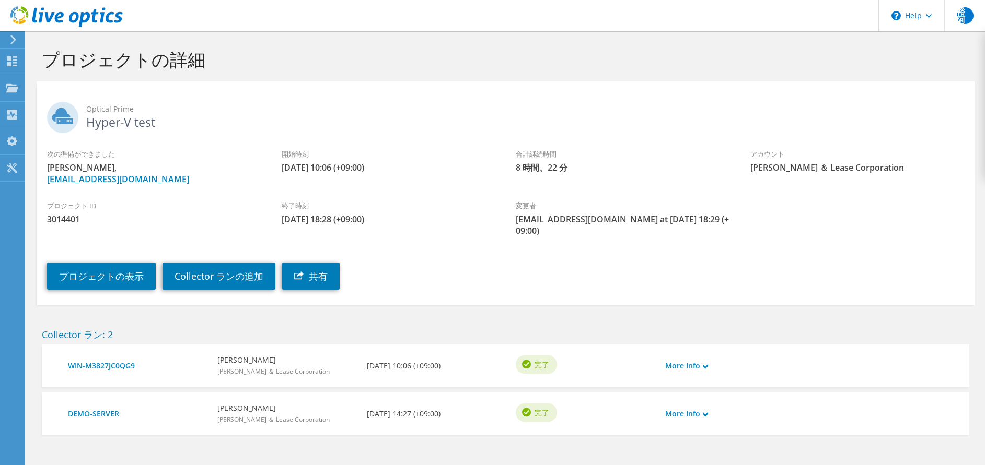
click at [703, 360] on link "More Info" at bounding box center [686, 365] width 43 height 11
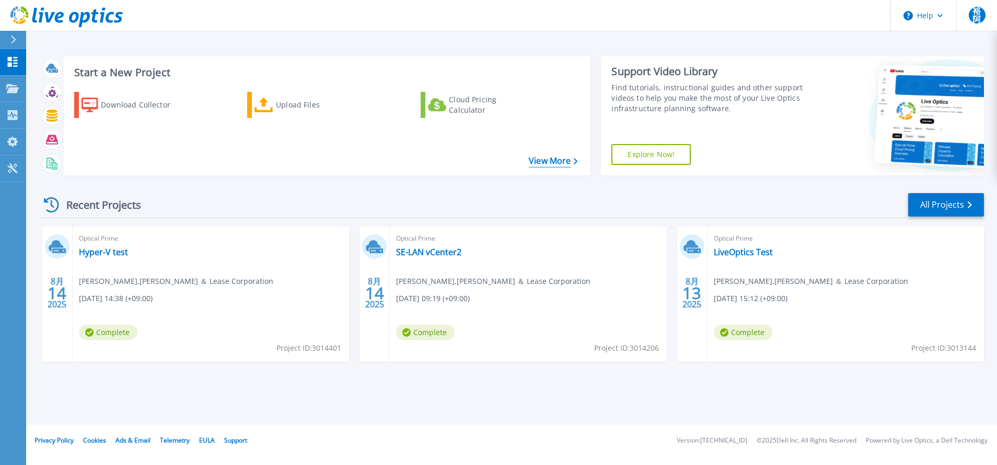
click at [541, 166] on link "View More" at bounding box center [553, 161] width 49 height 10
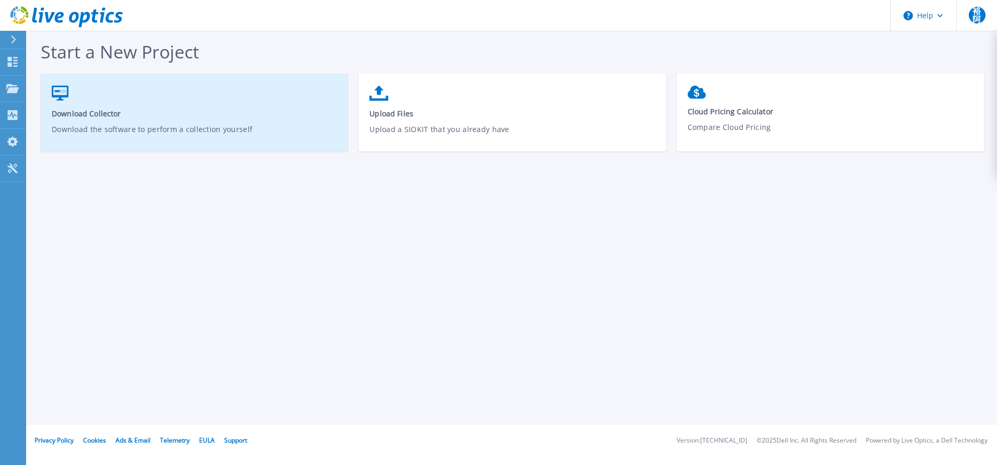
click at [176, 106] on link "Download Collector Download the software to perform a collection yourself" at bounding box center [194, 117] width 307 height 75
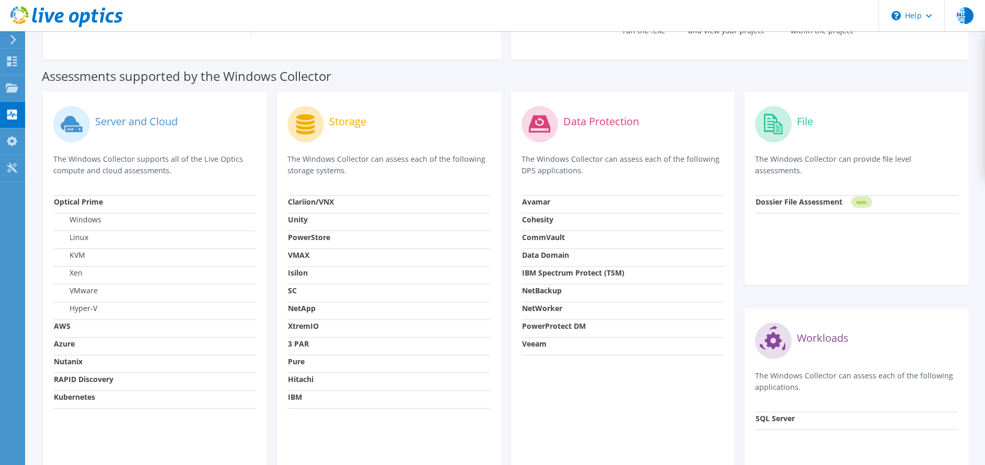
scroll to position [261, 0]
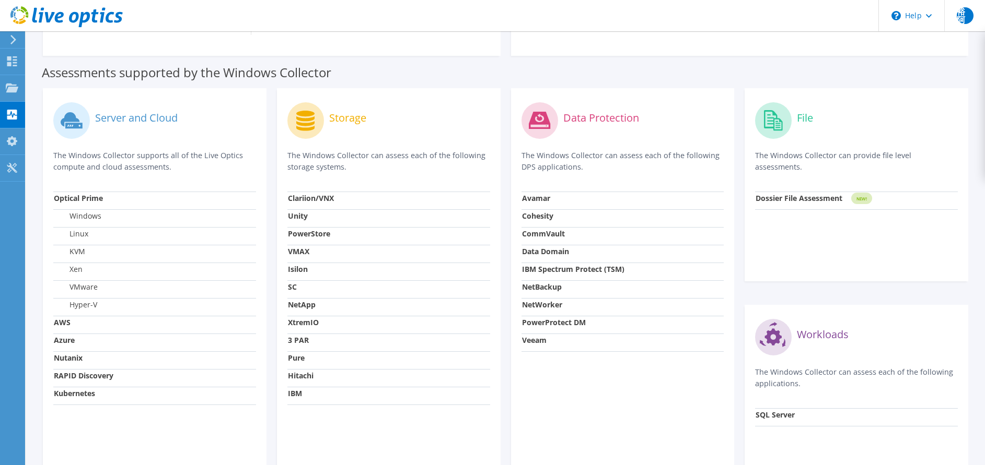
click at [297, 126] on icon at bounding box center [305, 121] width 18 height 20
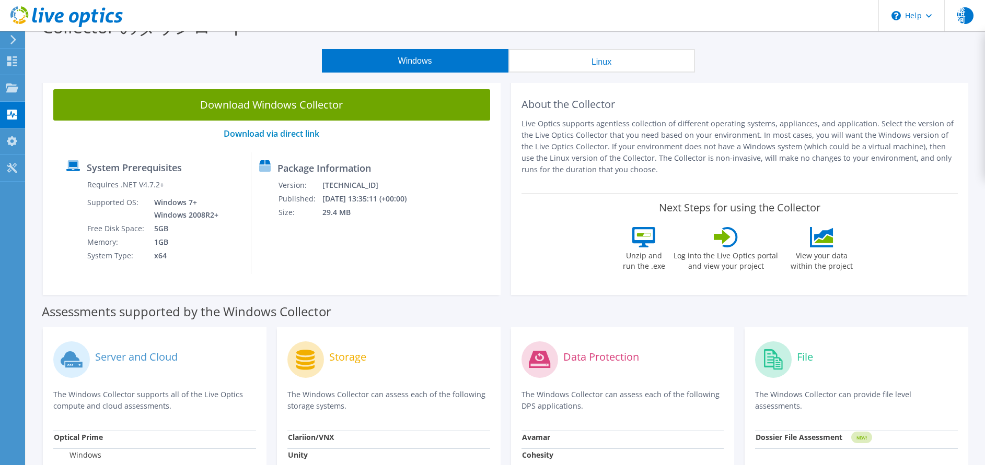
scroll to position [20, 0]
